Goal: Information Seeking & Learning: Find specific fact

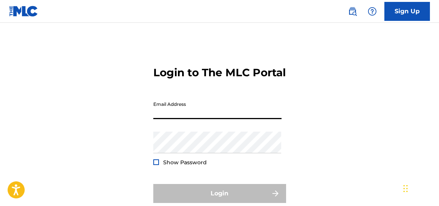
type input "[PERSON_NAME][DOMAIN_NAME][EMAIL_ADDRESS][PERSON_NAME][DOMAIN_NAME]"
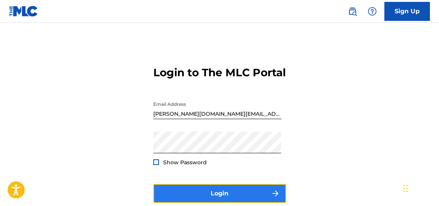
click at [217, 198] on button "Login" at bounding box center [219, 193] width 133 height 19
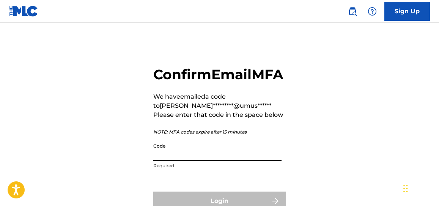
click at [195, 159] on input "Code" at bounding box center [217, 150] width 128 height 22
paste input "239392"
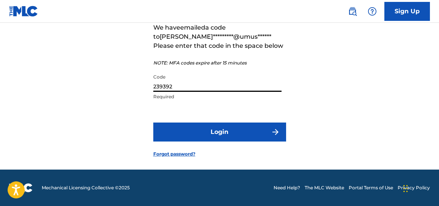
scroll to position [86, 0]
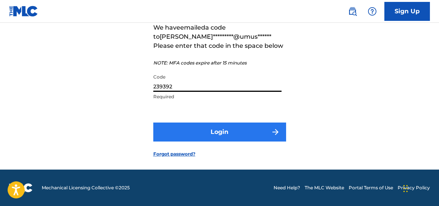
type input "239392"
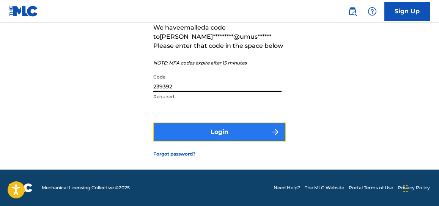
click at [228, 132] on button "Login" at bounding box center [219, 131] width 133 height 19
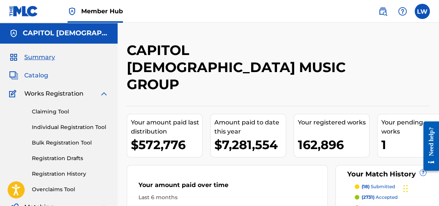
click at [40, 77] on span "Catalog" at bounding box center [36, 75] width 24 height 9
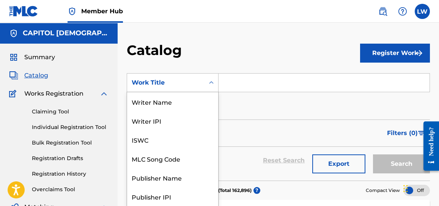
click at [177, 88] on div "Work Title" at bounding box center [165, 82] width 77 height 14
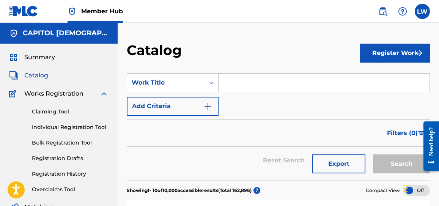
click at [251, 77] on input "Search Form" at bounding box center [323, 83] width 211 height 18
paste input "Come [DEMOGRAPHIC_DATA] Come"
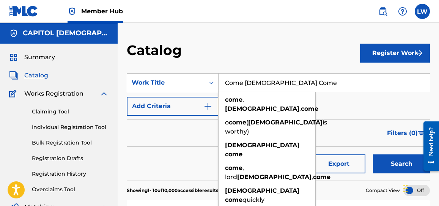
type input "Come [DEMOGRAPHIC_DATA] Come"
click at [373, 154] on button "Search" at bounding box center [401, 163] width 57 height 19
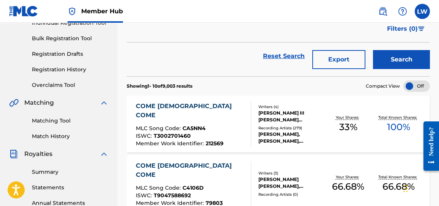
scroll to position [106, 0]
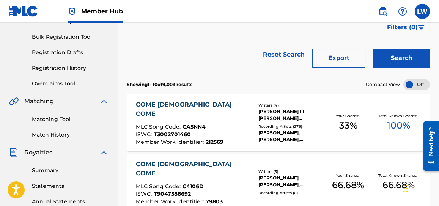
click at [172, 105] on div "COME [DEMOGRAPHIC_DATA] COME" at bounding box center [190, 109] width 109 height 18
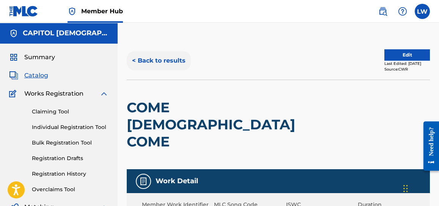
click at [176, 57] on button "< Back to results" at bounding box center [159, 60] width 64 height 19
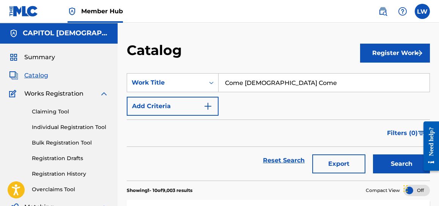
click at [282, 81] on input "Come [DEMOGRAPHIC_DATA] Come" at bounding box center [323, 83] width 211 height 18
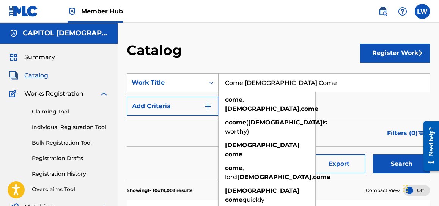
drag, startPoint x: 282, startPoint y: 81, endPoint x: 207, endPoint y: 79, distance: 74.4
click at [207, 79] on div "SearchWithCriteria3151b40d-09e2-468d-9aef-07c151da2d8a Work Title Come [DEMOGRA…" at bounding box center [278, 82] width 303 height 19
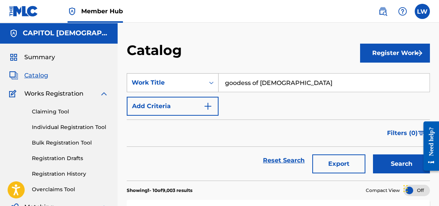
type input "goodess of [DEMOGRAPHIC_DATA]"
click at [373, 154] on button "Search" at bounding box center [401, 163] width 57 height 19
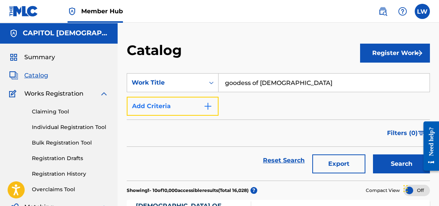
click at [204, 108] on img "Search Form" at bounding box center [207, 106] width 9 height 9
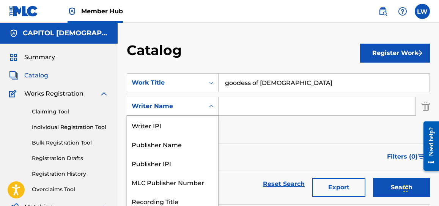
scroll to position [22, 0]
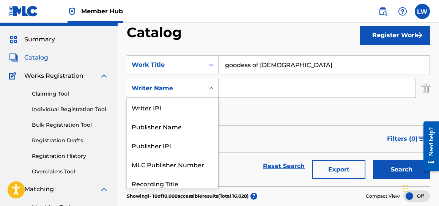
click at [175, 98] on div "8 results available. Use Up and Down to choose options, press Enter to select t…" at bounding box center [173, 88] width 92 height 19
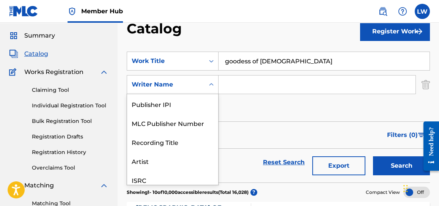
scroll to position [24, 0]
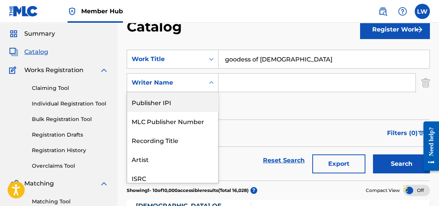
click at [267, 113] on div "SearchWithCriteria3151b40d-09e2-468d-9aef-07c151da2d8a Work Title goodess of go…" at bounding box center [278, 83] width 303 height 66
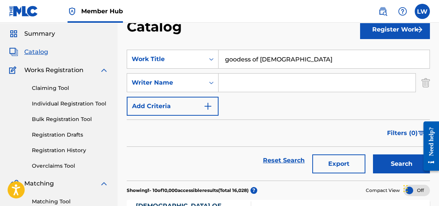
click at [257, 85] on input "Search Form" at bounding box center [316, 83] width 197 height 18
type input "johnson"
click at [373, 154] on button "Search" at bounding box center [401, 163] width 57 height 19
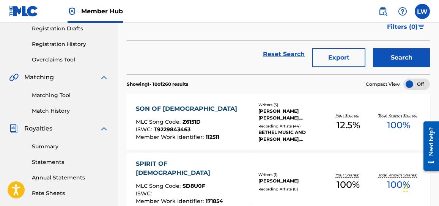
scroll to position [131, 0]
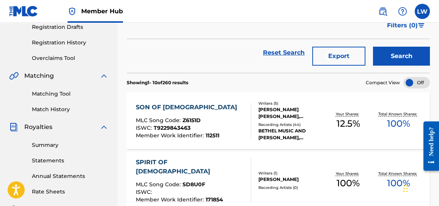
click at [171, 109] on div "SON OF [DEMOGRAPHIC_DATA]" at bounding box center [188, 107] width 105 height 9
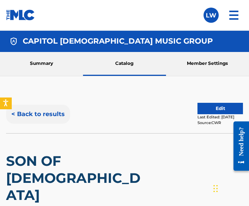
click at [38, 118] on button "< Back to results" at bounding box center [38, 114] width 64 height 19
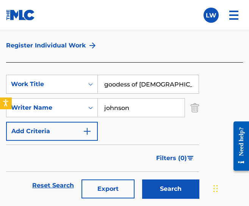
click at [174, 96] on div "SearchWithCriteria3151b40d-09e2-468d-9aef-07c151da2d8a Work Title goodess of go…" at bounding box center [102, 108] width 193 height 66
drag, startPoint x: 168, startPoint y: 85, endPoint x: 78, endPoint y: 83, distance: 89.5
click at [78, 83] on div "SearchWithCriteria3151b40d-09e2-468d-9aef-07c151da2d8a Work Title goodess of god" at bounding box center [102, 84] width 193 height 19
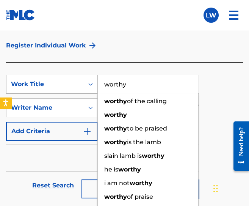
type input "worthy"
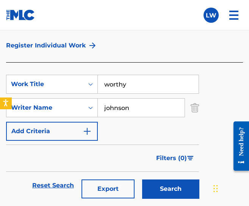
click at [120, 108] on input "johnson" at bounding box center [141, 108] width 87 height 18
click at [142, 179] on button "Search" at bounding box center [170, 188] width 57 height 19
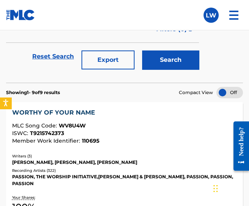
scroll to position [169, 0]
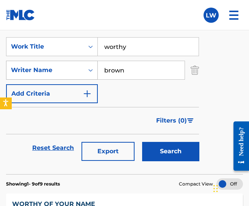
drag, startPoint x: 128, startPoint y: 72, endPoint x: 73, endPoint y: 69, distance: 54.7
click at [73, 69] on div "SearchWithCriteriaff0da4de-9064-4018-805b-3d2557ae77ce Writer Name [PERSON_NAME]" at bounding box center [102, 70] width 193 height 19
click at [142, 142] on button "Search" at bounding box center [170, 151] width 57 height 19
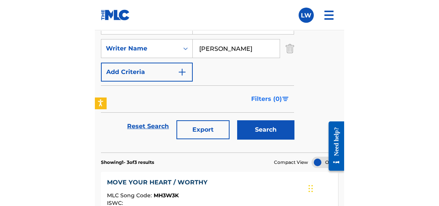
scroll to position [0, 0]
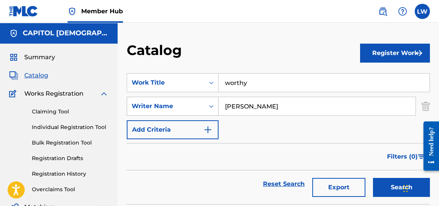
drag, startPoint x: 262, startPoint y: 107, endPoint x: 168, endPoint y: 100, distance: 93.9
click at [168, 100] on div "SearchWithCriteriaff0da4de-9064-4018-805b-3d2557ae77ce Writer Name [PERSON_NAME]" at bounding box center [278, 106] width 303 height 19
type input "[PERSON_NAME]"
click at [373, 178] on button "Search" at bounding box center [401, 187] width 57 height 19
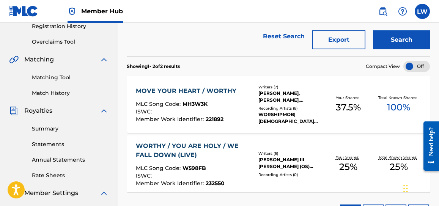
scroll to position [140, 0]
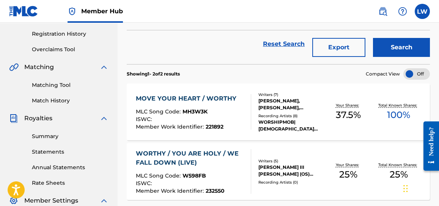
click at [204, 94] on div "MOVE YOUR HEART / WORTHY" at bounding box center [188, 98] width 104 height 9
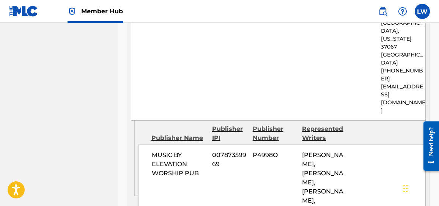
scroll to position [519, 0]
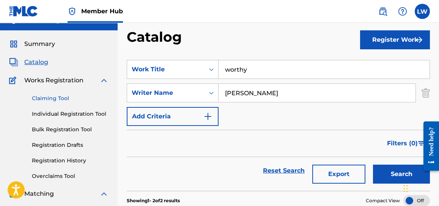
scroll to position [13, 0]
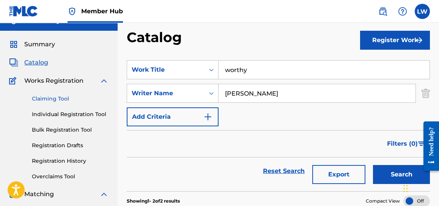
click at [57, 98] on link "Claiming Tool" at bounding box center [70, 99] width 77 height 8
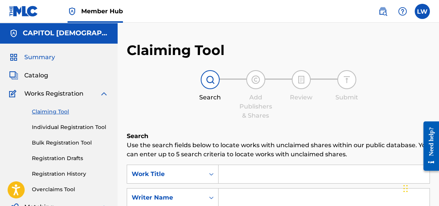
click at [46, 56] on span "Summary" at bounding box center [39, 57] width 31 height 9
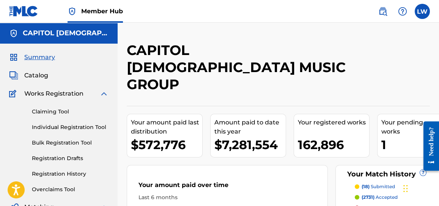
click at [41, 71] on span "Catalog" at bounding box center [36, 75] width 24 height 9
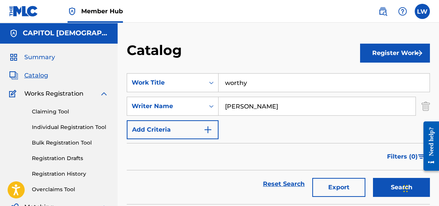
click at [44, 55] on span "Summary" at bounding box center [39, 57] width 31 height 9
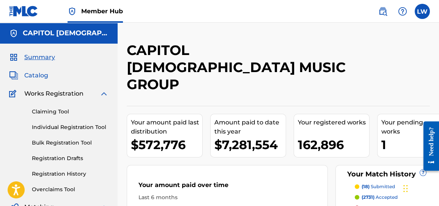
click at [31, 72] on span "Catalog" at bounding box center [36, 75] width 24 height 9
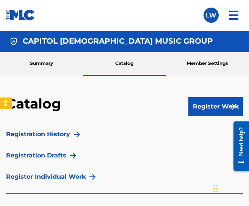
scroll to position [98, 0]
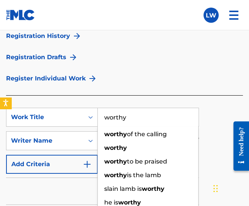
drag, startPoint x: 142, startPoint y: 114, endPoint x: 77, endPoint y: 106, distance: 65.0
click at [77, 106] on section "SearchWithCriteria3151b40d-09e2-468d-9aef-07c151da2d8a Work Title worthy worthy…" at bounding box center [124, 170] width 237 height 149
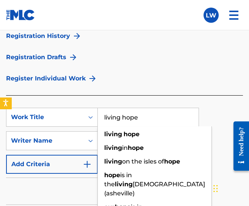
type input "living hope"
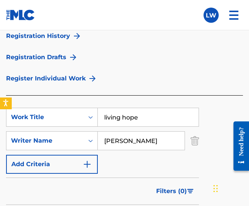
click at [138, 73] on div "Registration History Registration Drafts Register Individual Work" at bounding box center [124, 57] width 237 height 76
drag, startPoint x: 141, startPoint y: 143, endPoint x: 68, endPoint y: 146, distance: 72.9
click at [68, 146] on div "SearchWithCriteriaff0da4de-9064-4018-805b-3d2557ae77ce Writer Name [PERSON_NAME]" at bounding box center [102, 140] width 193 height 19
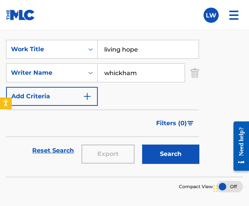
scroll to position [3, 0]
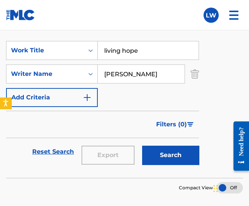
type input "[PERSON_NAME]"
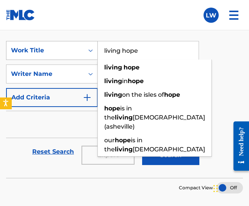
drag, startPoint x: 149, startPoint y: 52, endPoint x: 67, endPoint y: 42, distance: 82.0
click at [67, 42] on div "SearchWithCriteria3151b40d-09e2-468d-9aef-07c151da2d8a Work Title living hope l…" at bounding box center [102, 50] width 193 height 19
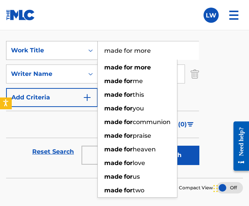
type input "made for more"
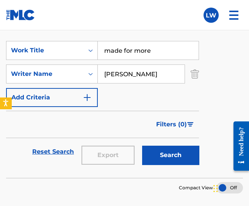
click at [124, 70] on input "[PERSON_NAME]" at bounding box center [141, 74] width 87 height 18
type input "[PERSON_NAME]"
click at [142, 146] on button "Search" at bounding box center [170, 155] width 57 height 19
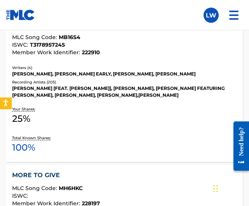
scroll to position [294, 0]
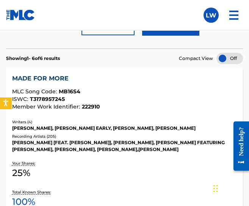
click at [58, 74] on div "MADE FOR MORE" at bounding box center [124, 78] width 225 height 9
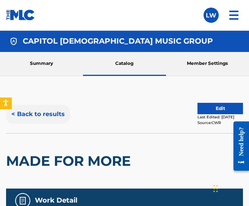
click at [38, 113] on button "< Back to results" at bounding box center [38, 114] width 64 height 19
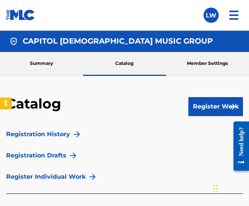
scroll to position [98, 0]
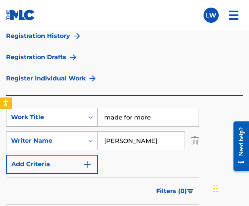
drag, startPoint x: 156, startPoint y: 114, endPoint x: 67, endPoint y: 111, distance: 89.2
click at [67, 111] on div "SearchWithCriteria3151b40d-09e2-468d-9aef-07c151da2d8a Work Title made for more" at bounding box center [102, 117] width 193 height 19
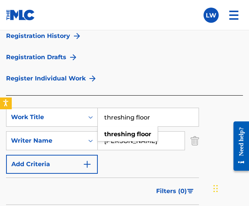
type input "threshing floor"
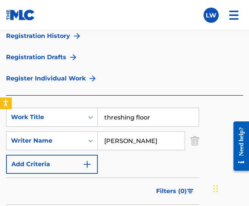
click at [159, 142] on input "[PERSON_NAME]" at bounding box center [141, 141] width 87 height 18
drag, startPoint x: 136, startPoint y: 142, endPoint x: 80, endPoint y: 144, distance: 55.8
click at [80, 144] on div "SearchWithCriteriaff0da4de-9064-4018-805b-3d2557ae77ce Writer Name [PERSON_NAME]" at bounding box center [102, 140] width 193 height 19
type input "[PERSON_NAME]"
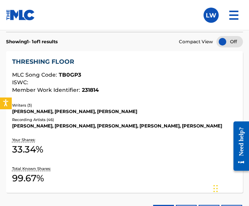
scroll to position [214, 0]
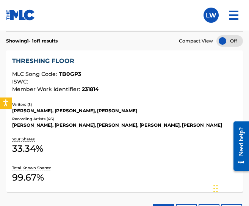
click at [60, 57] on div "THRESHING FLOOR" at bounding box center [124, 61] width 225 height 9
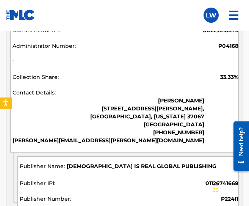
scroll to position [869, 0]
